Goal: Information Seeking & Learning: Learn about a topic

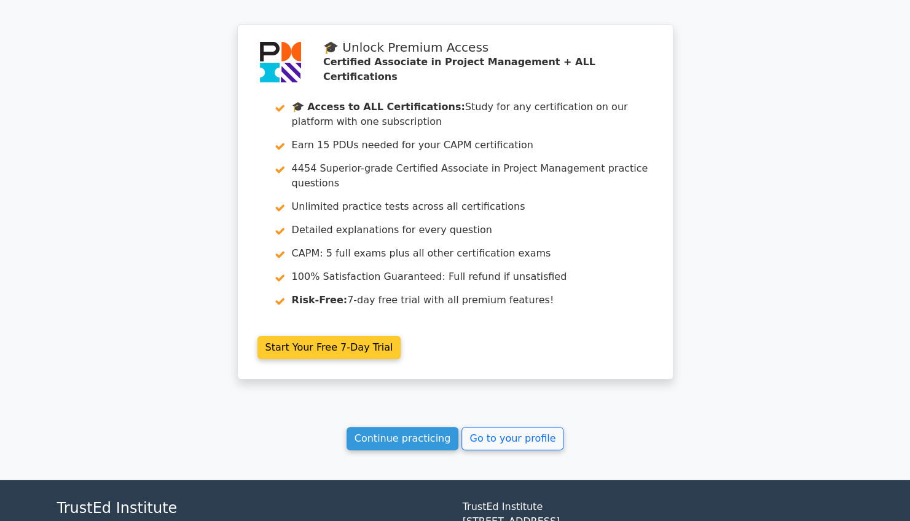
scroll to position [2704, 0]
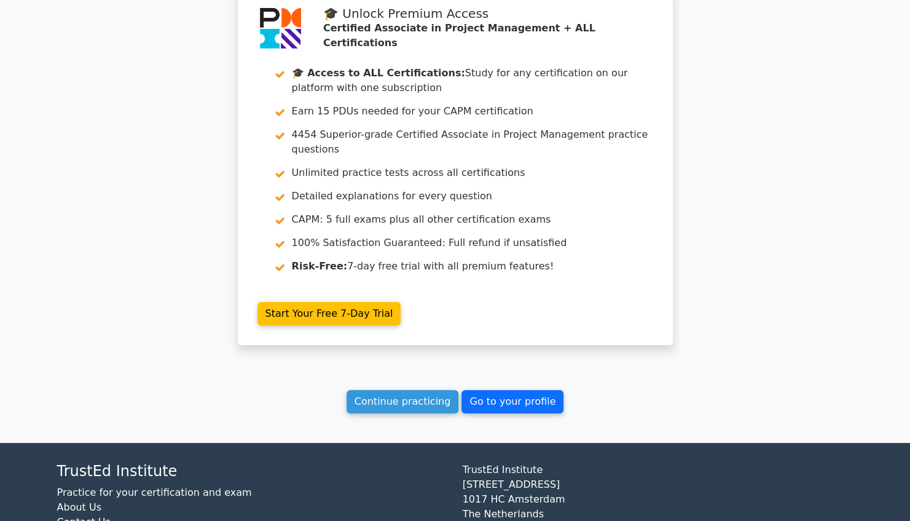
click at [503, 390] on link "Go to your profile" at bounding box center [513, 401] width 102 height 23
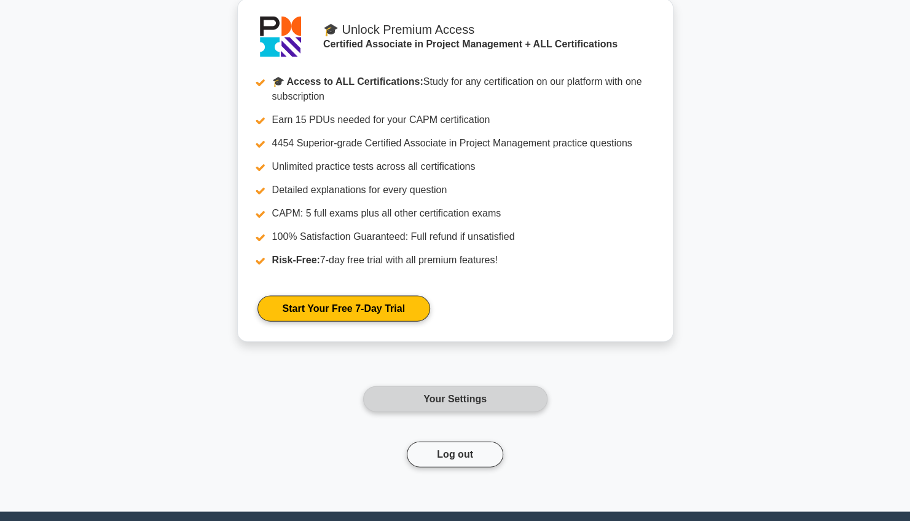
scroll to position [1340, 0]
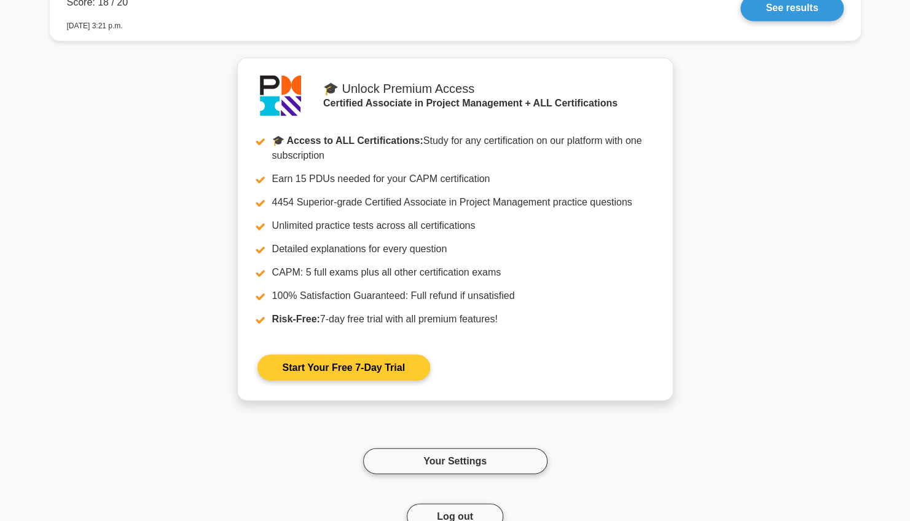
click at [375, 368] on link "Start Your Free 7-Day Trial" at bounding box center [344, 367] width 173 height 26
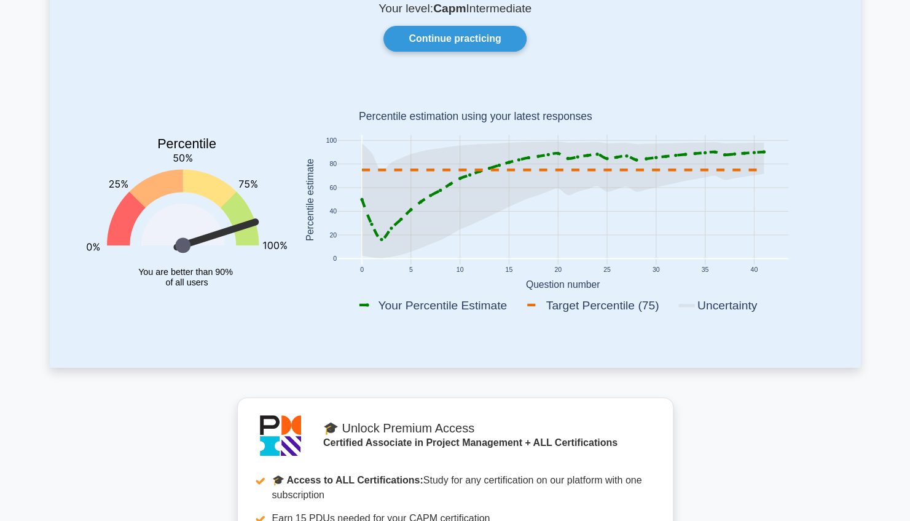
scroll to position [0, 0]
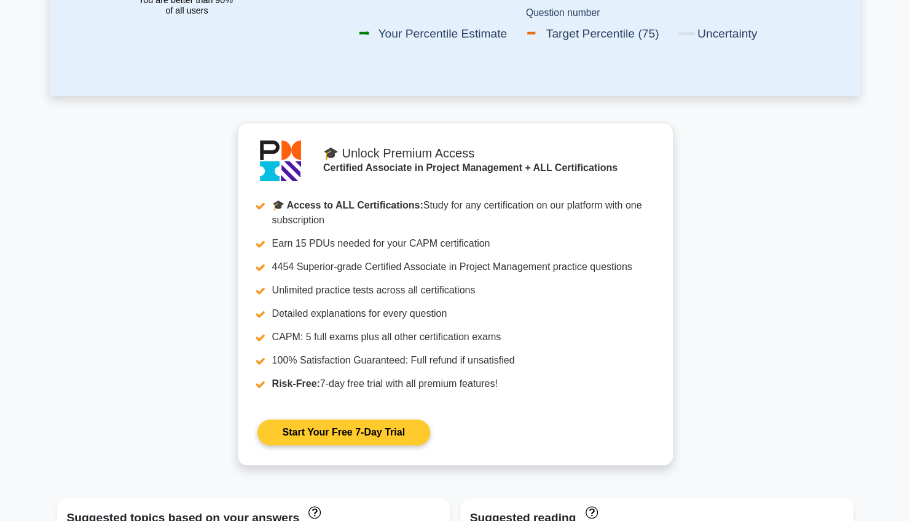
click at [379, 431] on link "Start Your Free 7-Day Trial" at bounding box center [344, 432] width 173 height 26
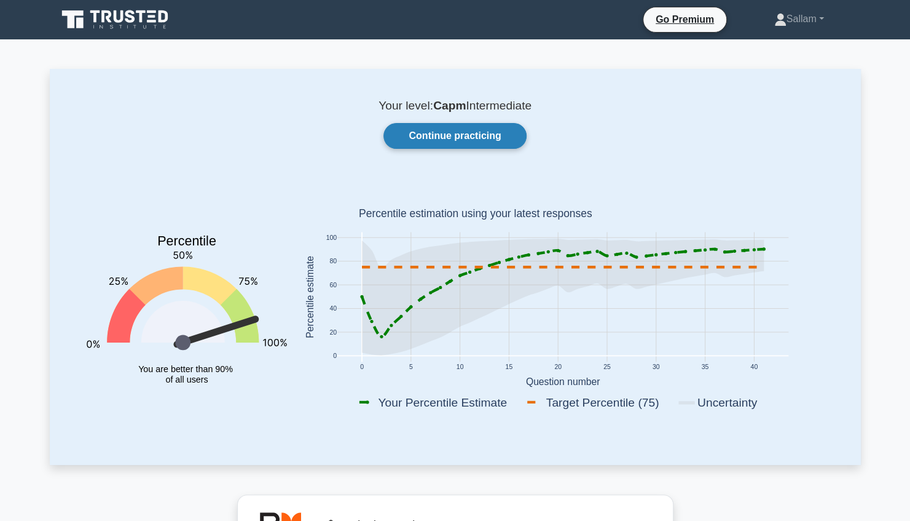
click at [496, 128] on link "Continue practicing" at bounding box center [455, 136] width 143 height 26
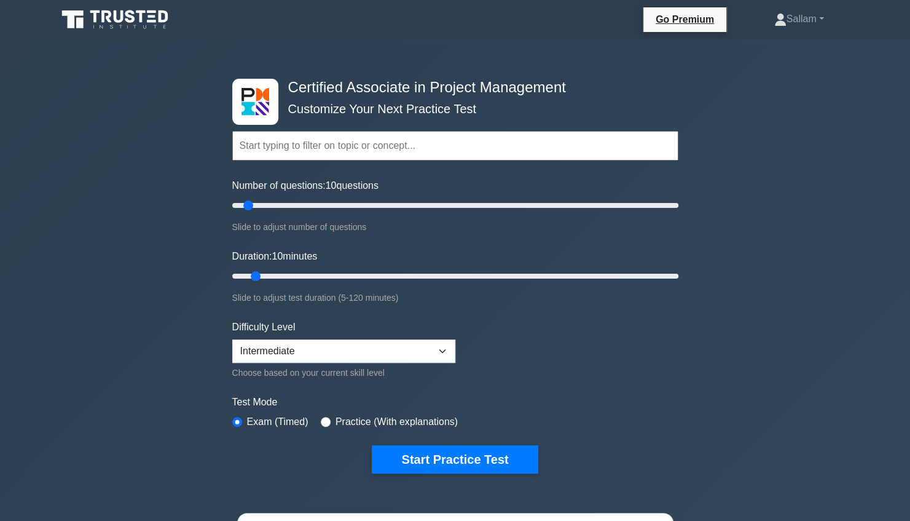
click at [376, 141] on input "text" at bounding box center [455, 146] width 446 height 30
click at [675, 87] on div "Certified Associate in Project Management Customize Your Next Practice Test Top…" at bounding box center [455, 276] width 461 height 454
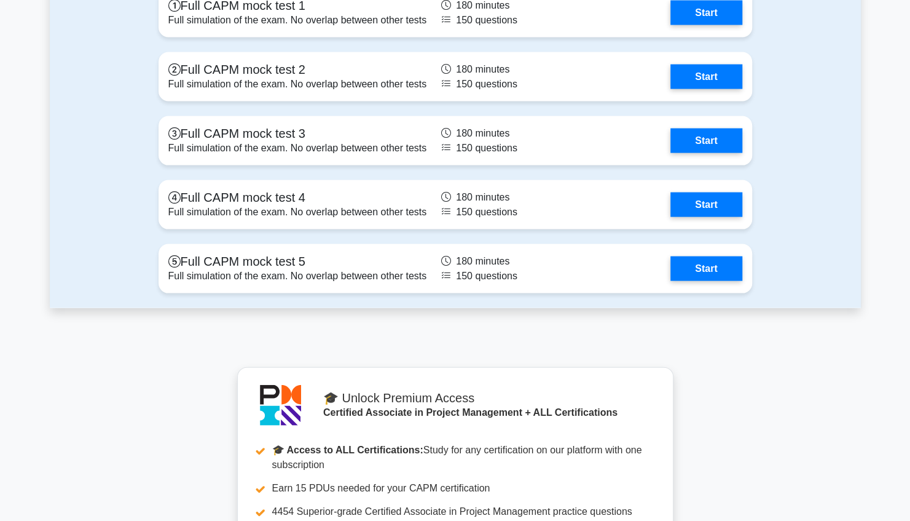
scroll to position [4364, 0]
